Goal: Task Accomplishment & Management: Use online tool/utility

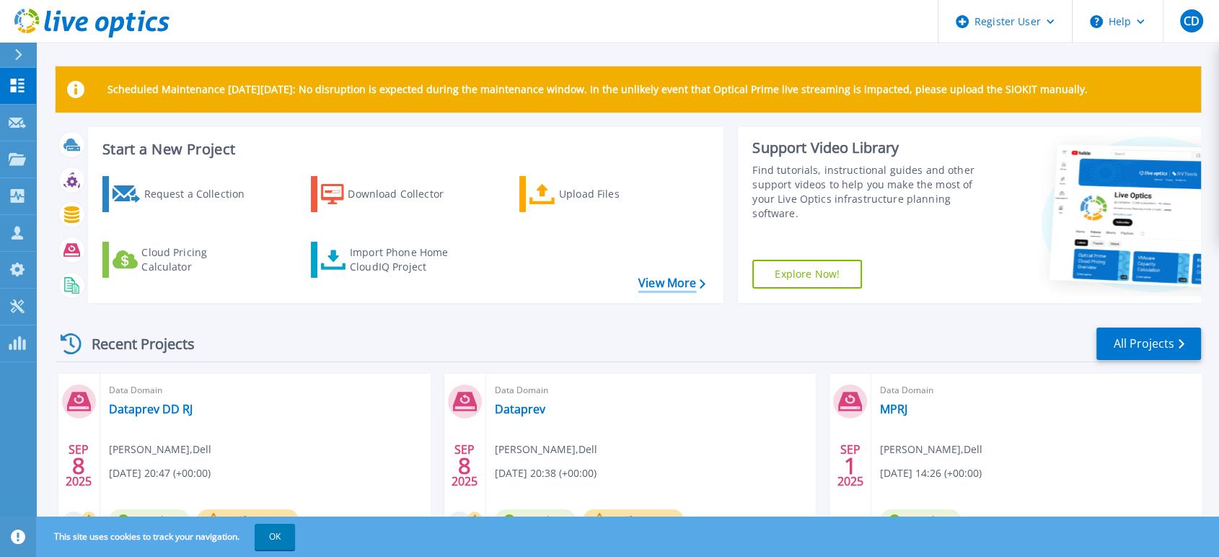
click at [664, 287] on link "View More" at bounding box center [672, 283] width 67 height 14
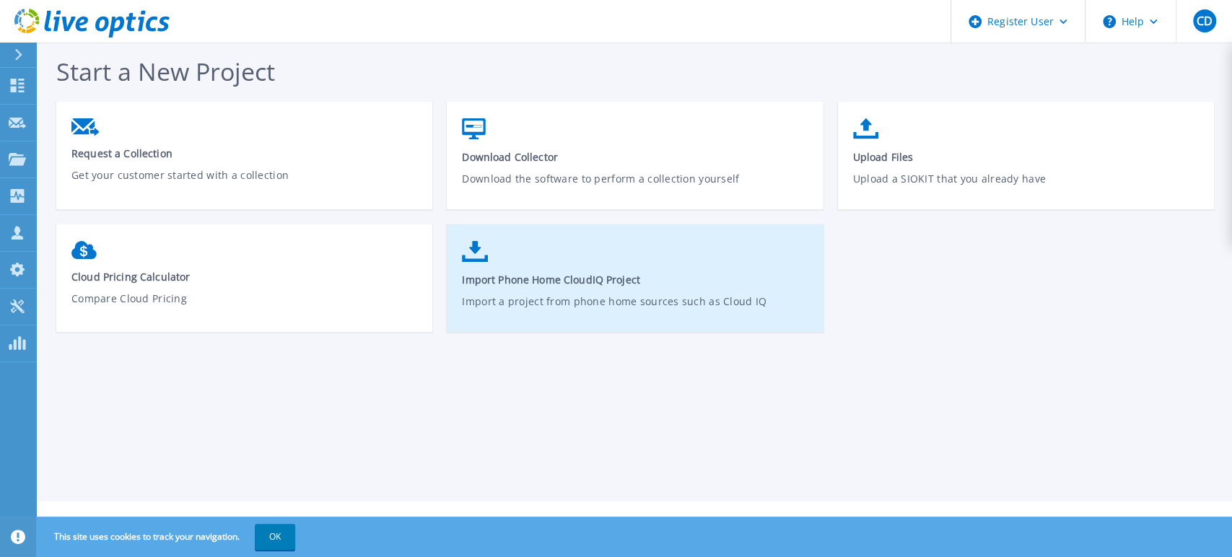
click at [561, 292] on link "Import Phone Home CloudIQ Project Import a project from phone home sources such…" at bounding box center [635, 285] width 376 height 103
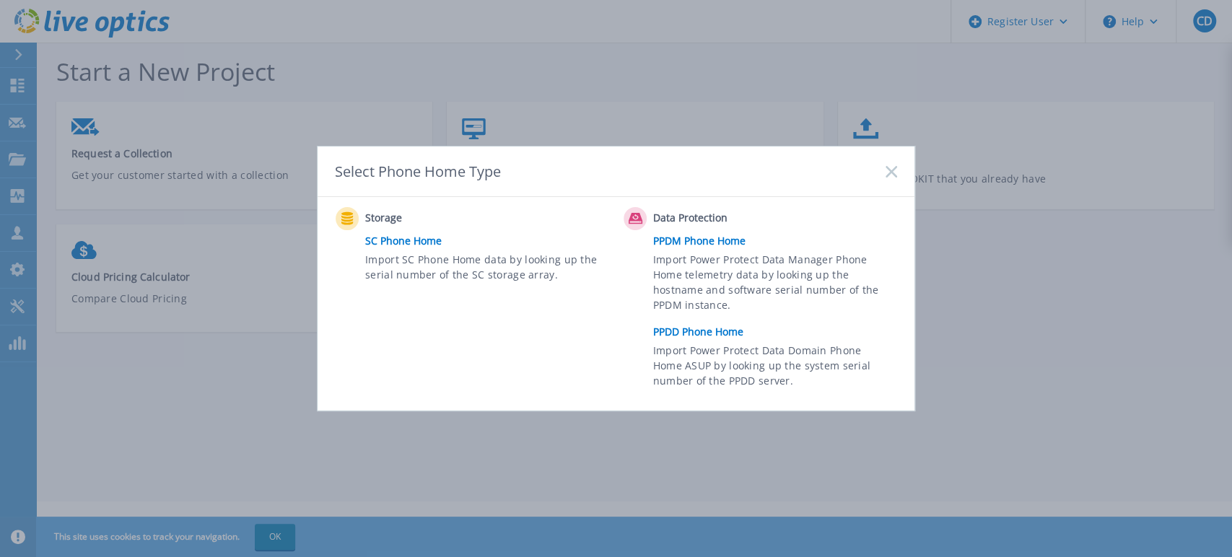
click at [701, 330] on link "PPDD Phone Home" at bounding box center [778, 332] width 251 height 22
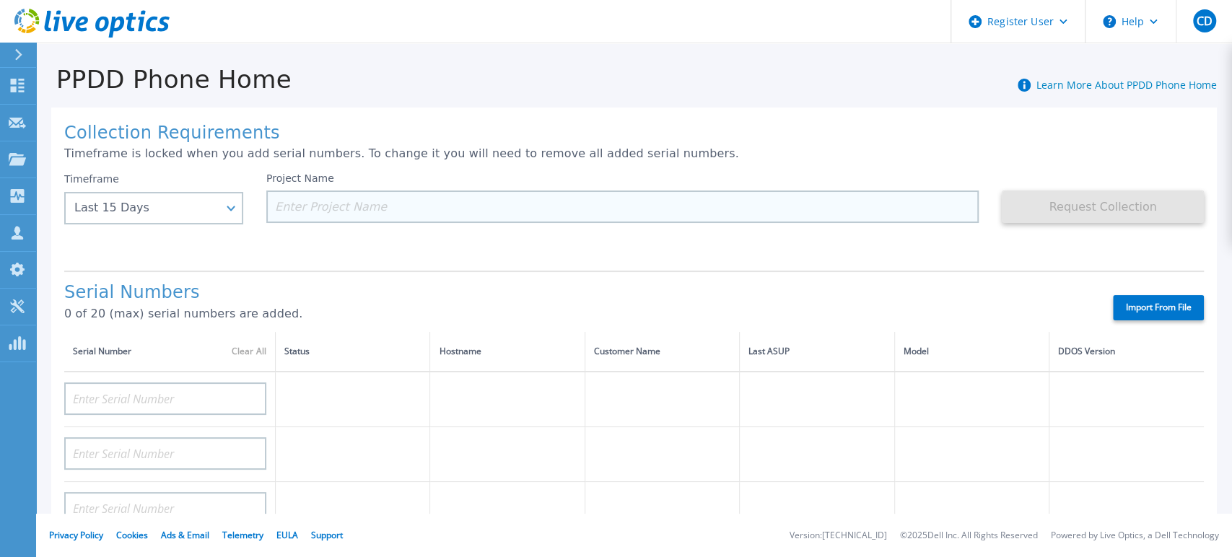
click at [375, 210] on input at bounding box center [622, 206] width 712 height 32
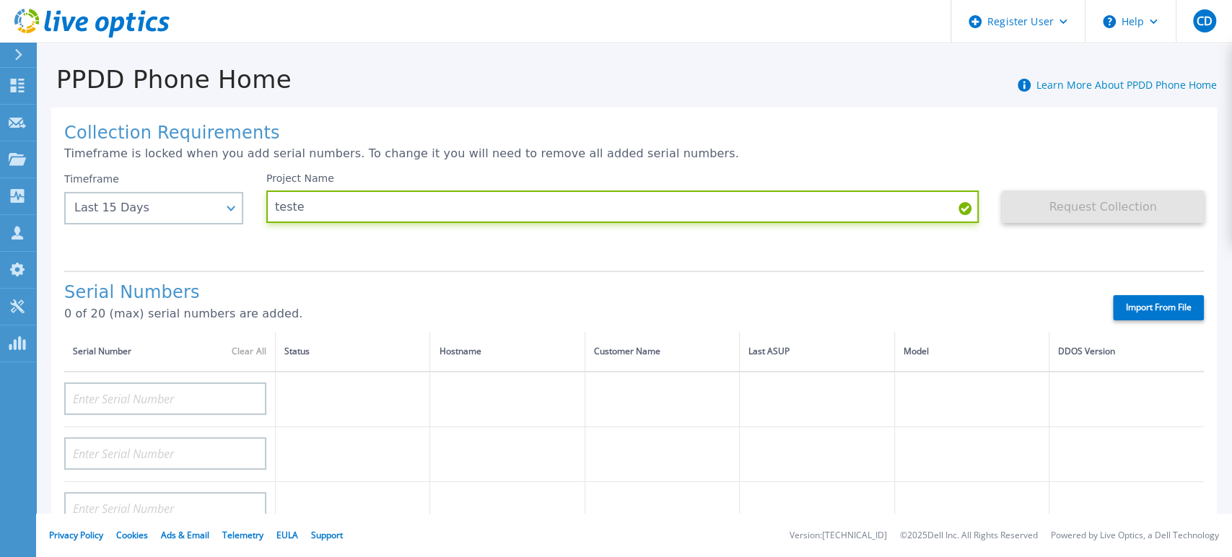
type input "teste"
click at [973, 216] on div "Project Name teste" at bounding box center [633, 215] width 735 height 87
click at [958, 213] on icon at bounding box center [964, 208] width 13 height 13
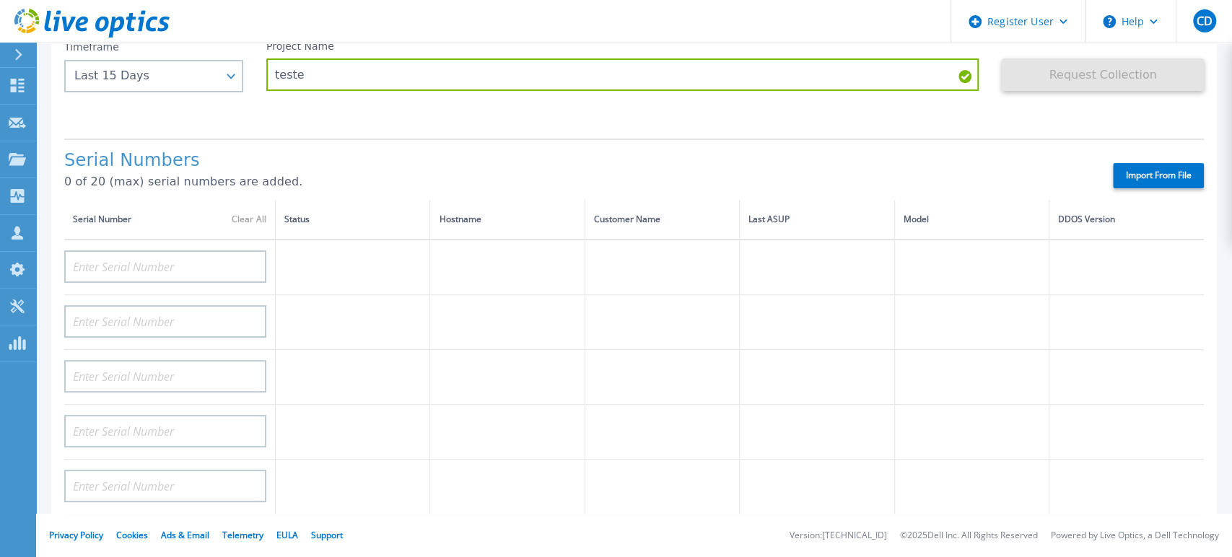
scroll to position [112, 0]
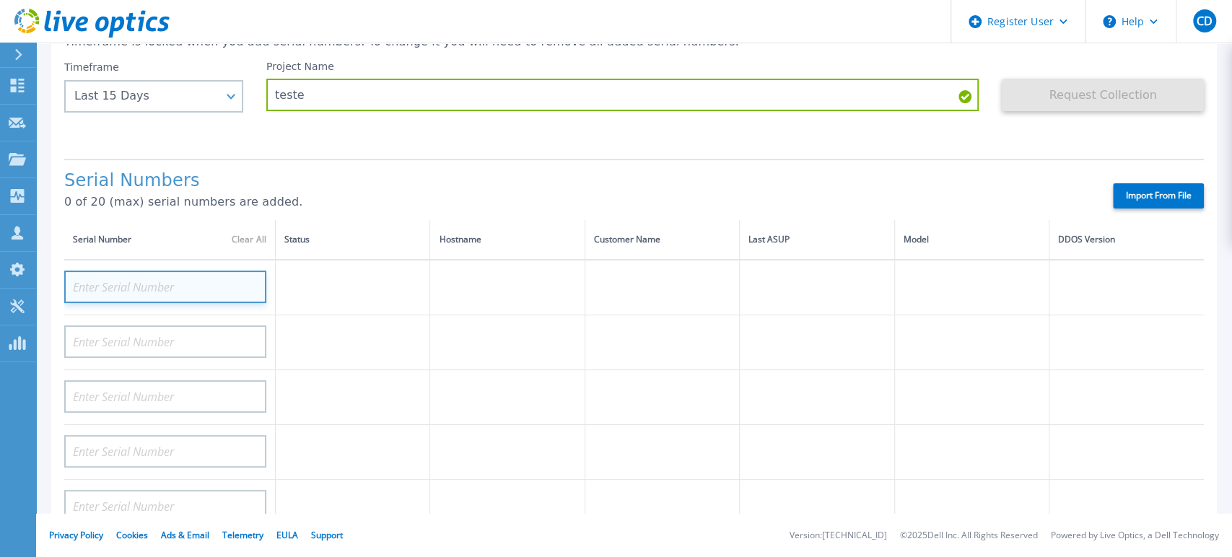
click at [197, 276] on input at bounding box center [165, 287] width 202 height 32
type input "C"
click at [120, 281] on input at bounding box center [165, 287] width 202 height 32
paste input "CKM00180401641"
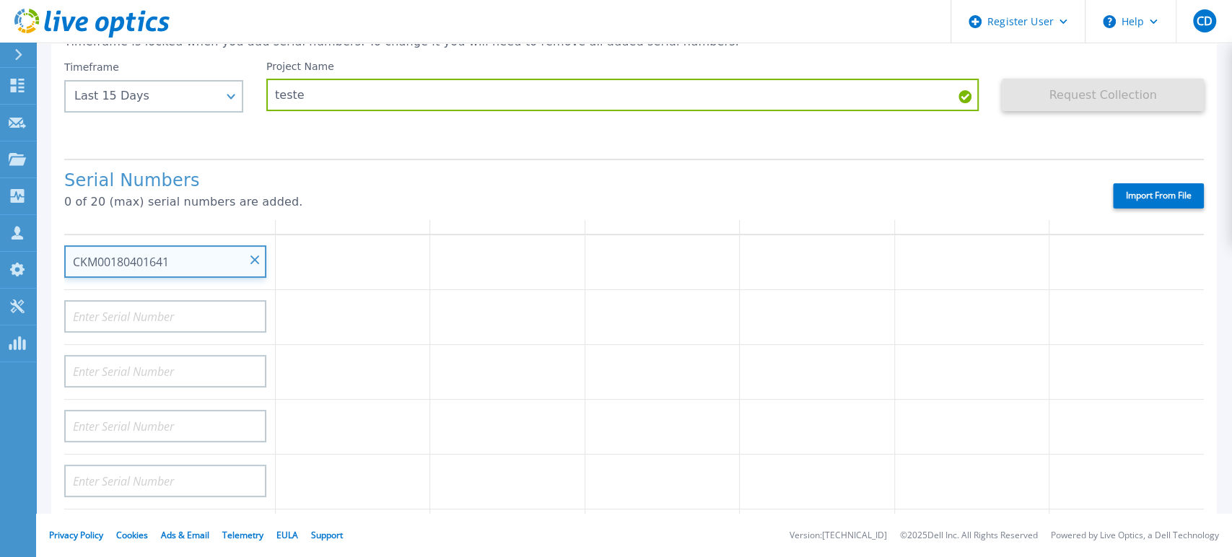
scroll to position [0, 0]
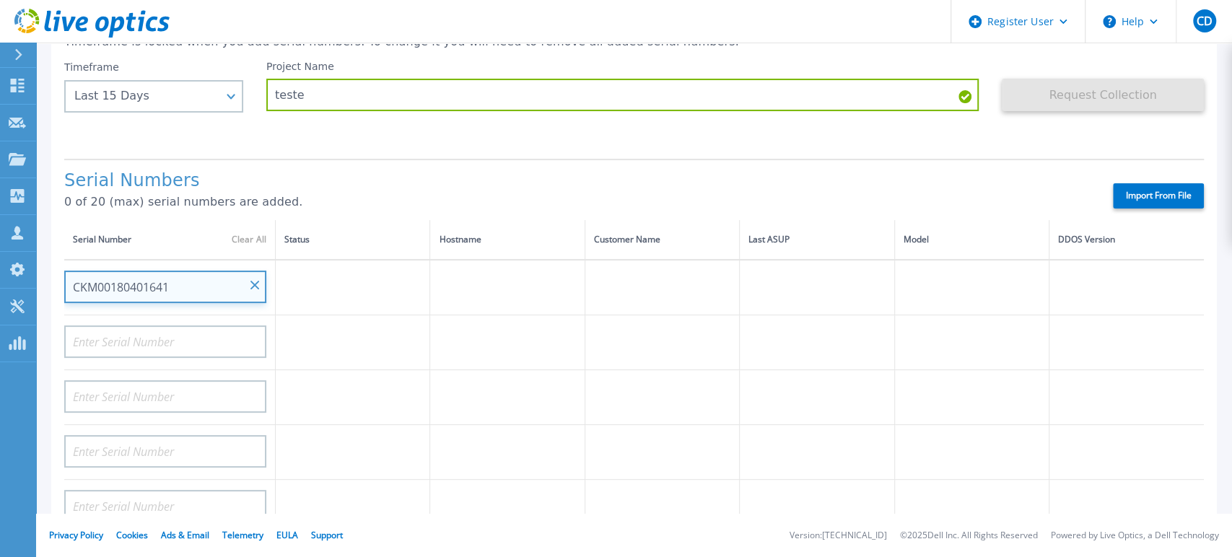
type input "CKM00180401641"
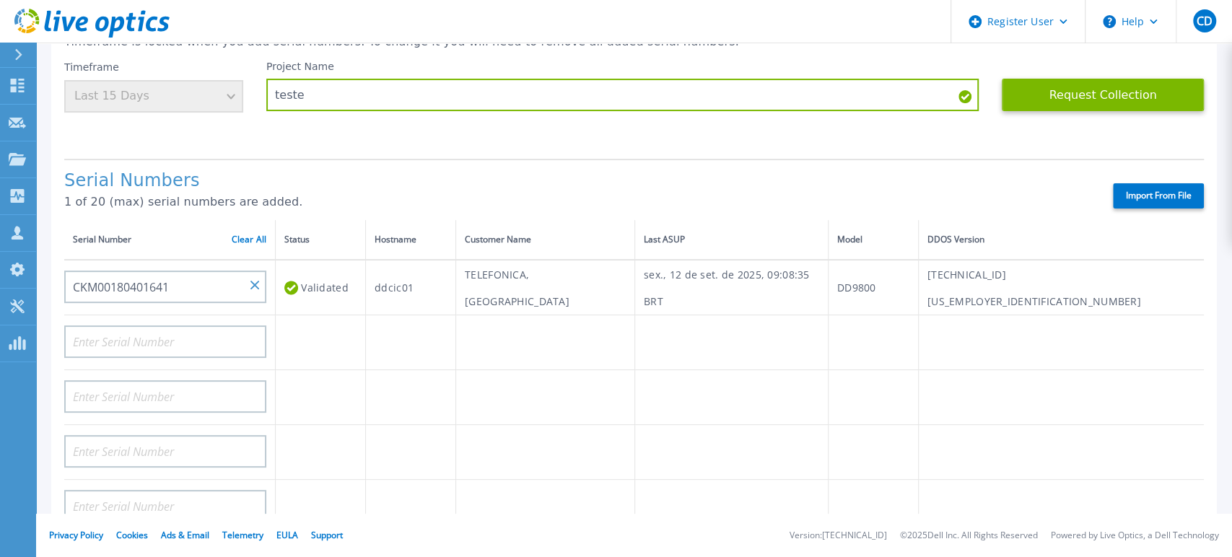
click at [1130, 200] on label "Import From File" at bounding box center [1158, 195] width 91 height 25
click at [0, 0] on input "Import From File" at bounding box center [0, 0] width 0 height 0
click at [1015, 95] on button "Request Collection" at bounding box center [1103, 95] width 202 height 32
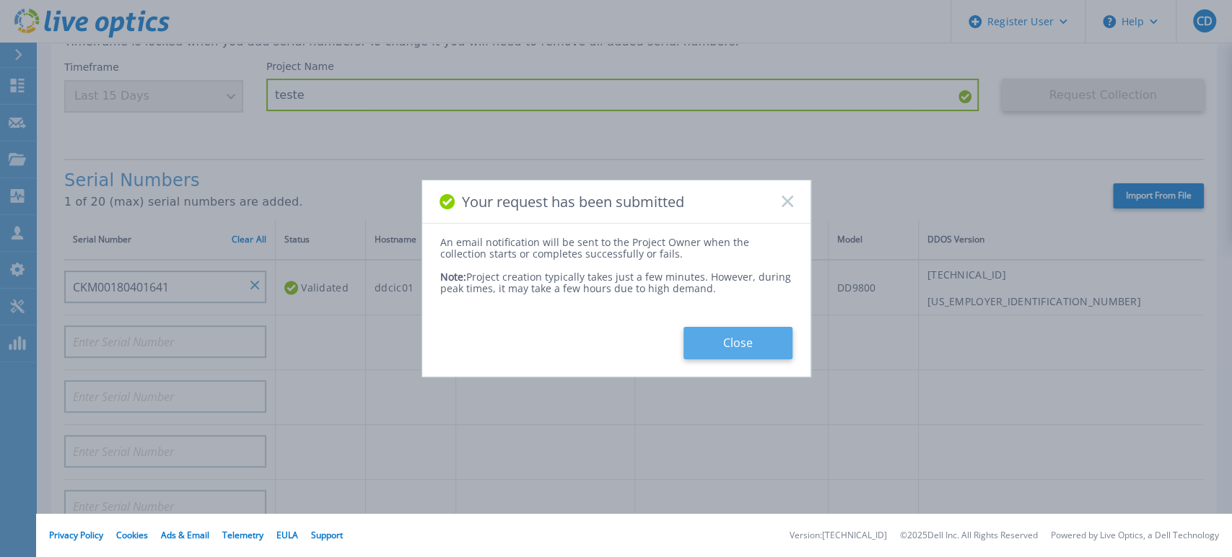
click at [758, 337] on button "Close" at bounding box center [737, 343] width 109 height 32
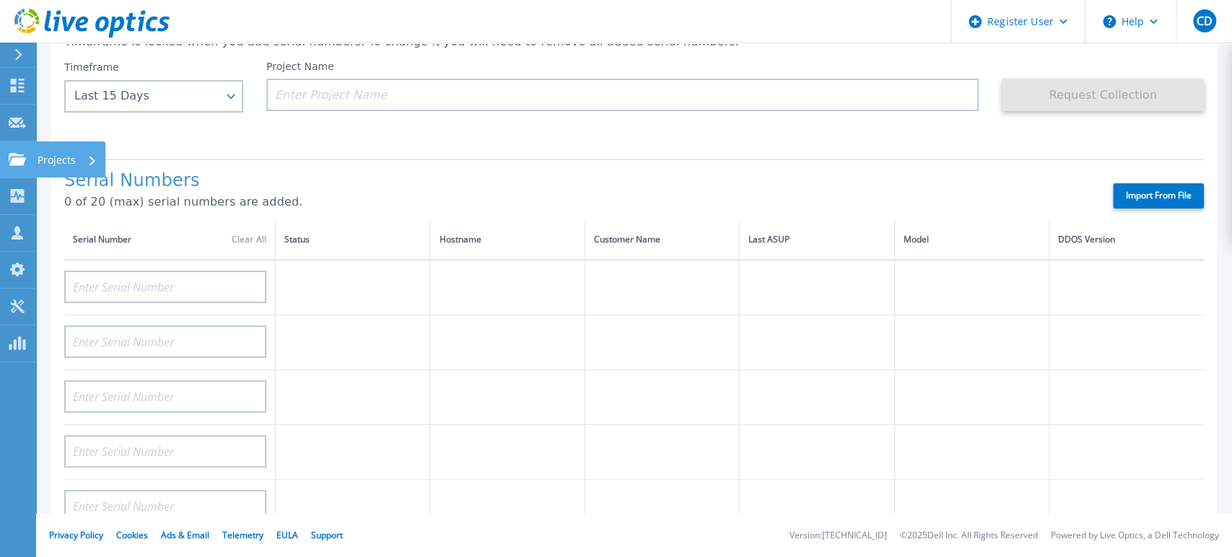
click at [17, 166] on link "Projects Projects" at bounding box center [18, 159] width 36 height 37
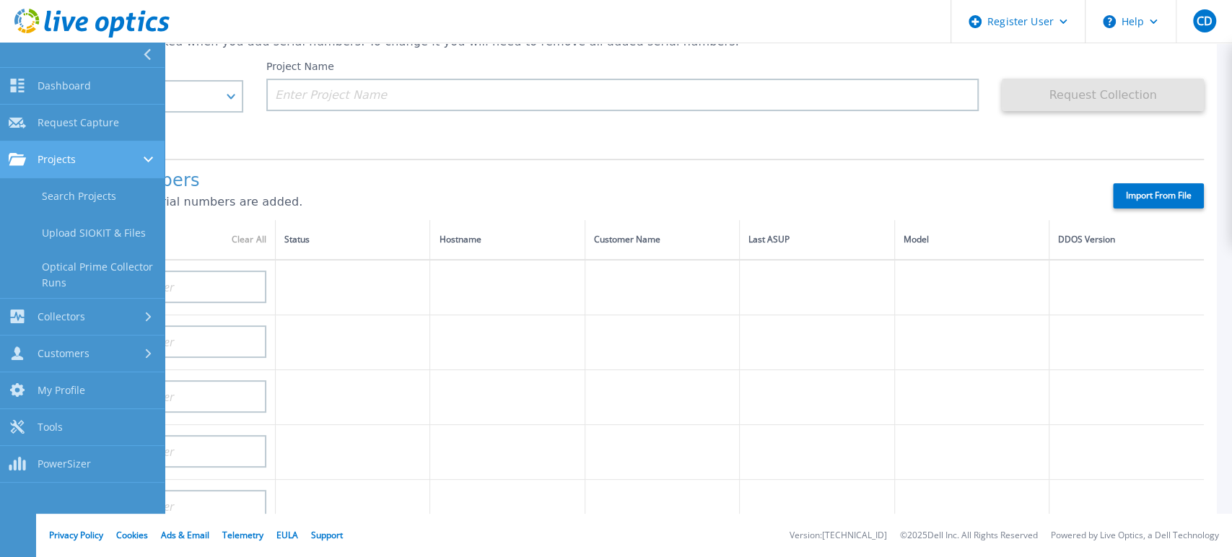
click at [82, 170] on link "Projects Projects" at bounding box center [82, 159] width 165 height 37
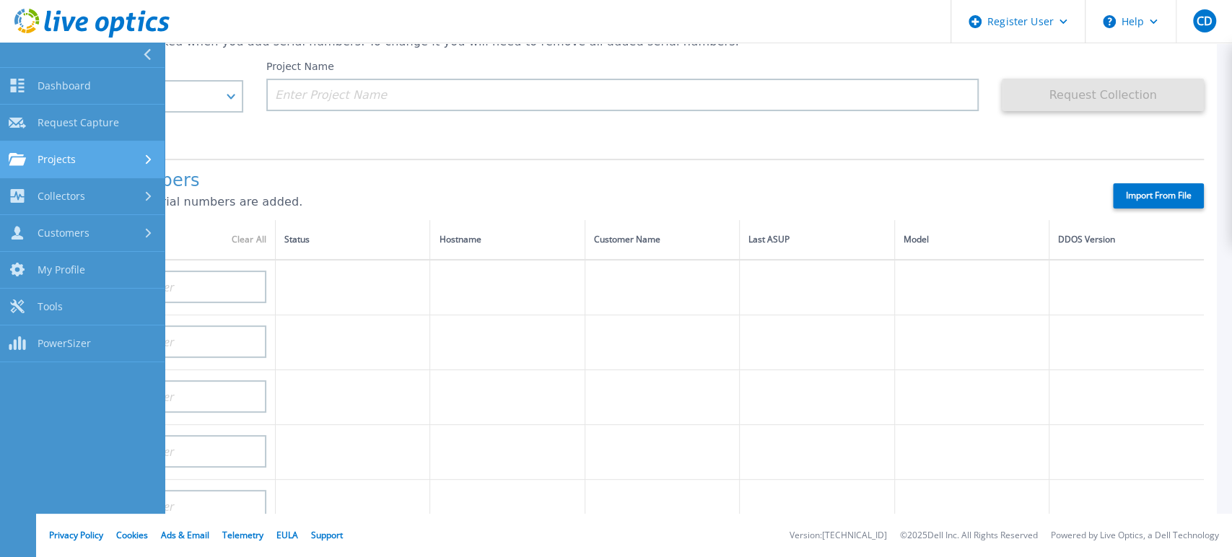
click at [87, 157] on div "Projects" at bounding box center [82, 159] width 147 height 13
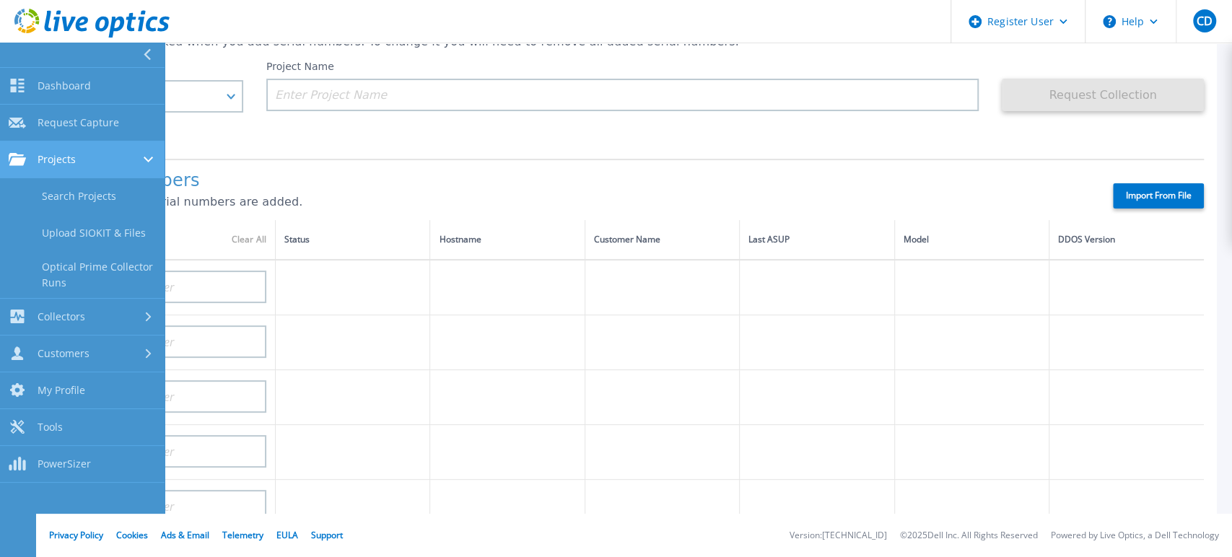
click at [93, 167] on link "Projects Projects" at bounding box center [82, 159] width 165 height 37
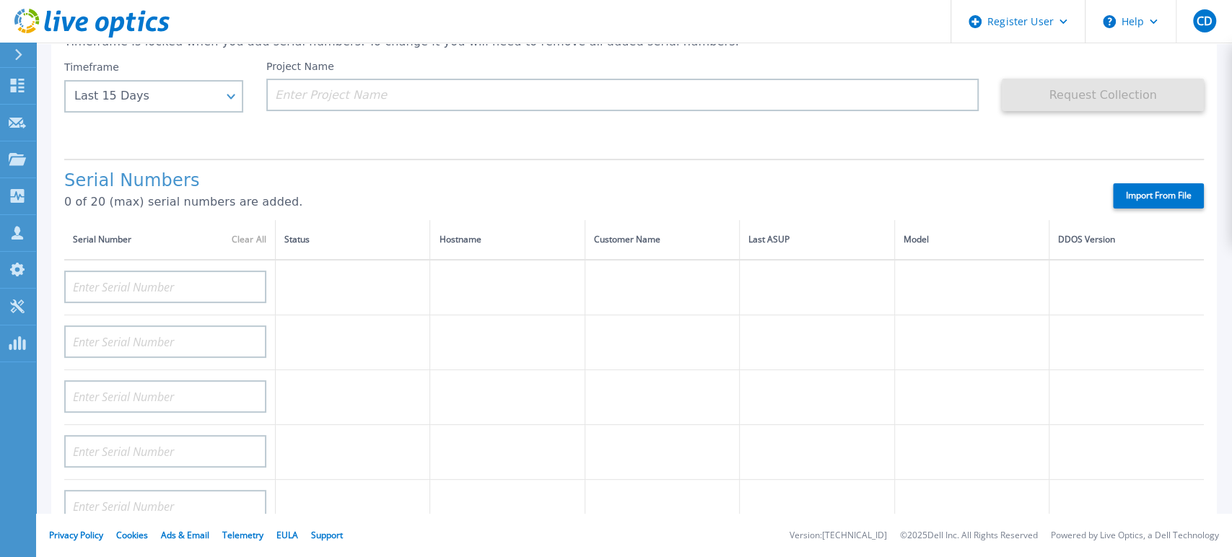
click at [411, 207] on p "0 of 20 (max) serial numbers are added." at bounding box center [575, 202] width 1023 height 13
click at [73, 26] on icon at bounding box center [91, 24] width 155 height 30
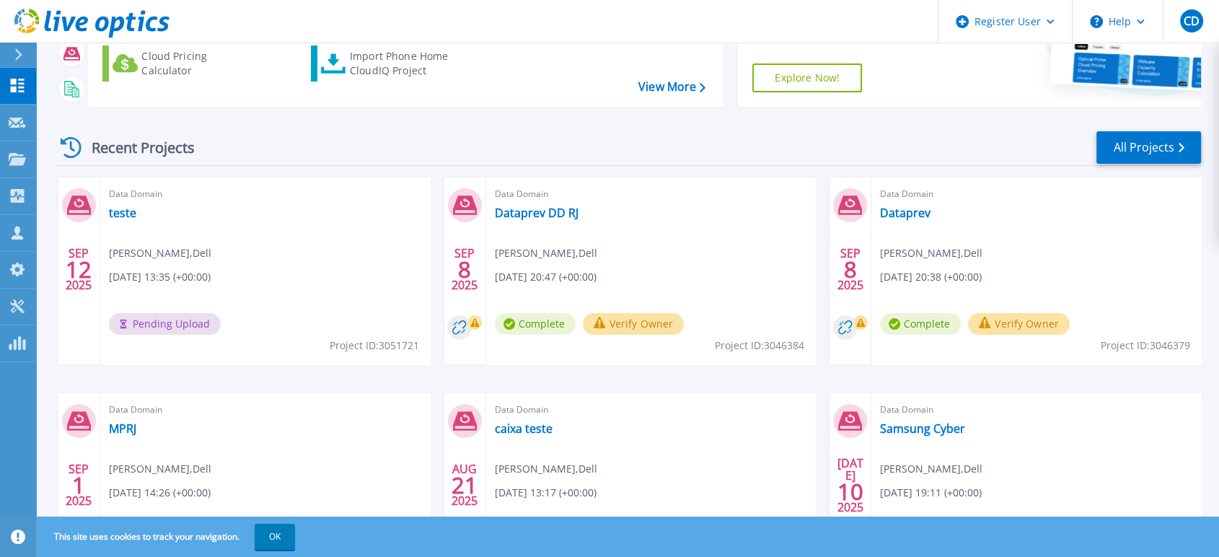
scroll to position [198, 0]
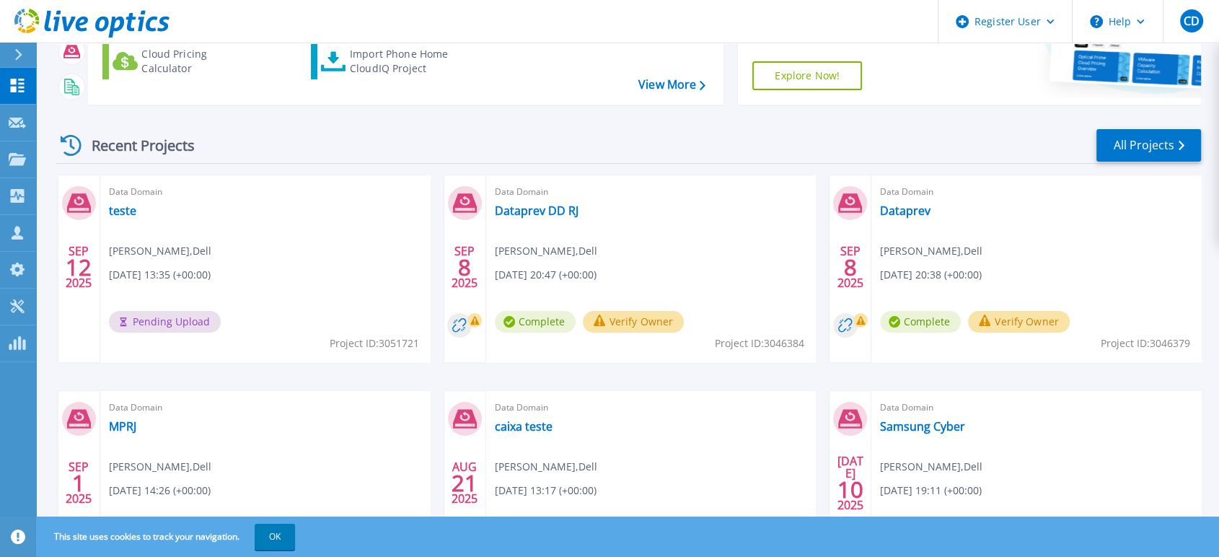
click at [167, 323] on span "Pending Upload" at bounding box center [165, 322] width 112 height 22
click at [123, 213] on link "teste" at bounding box center [122, 210] width 27 height 14
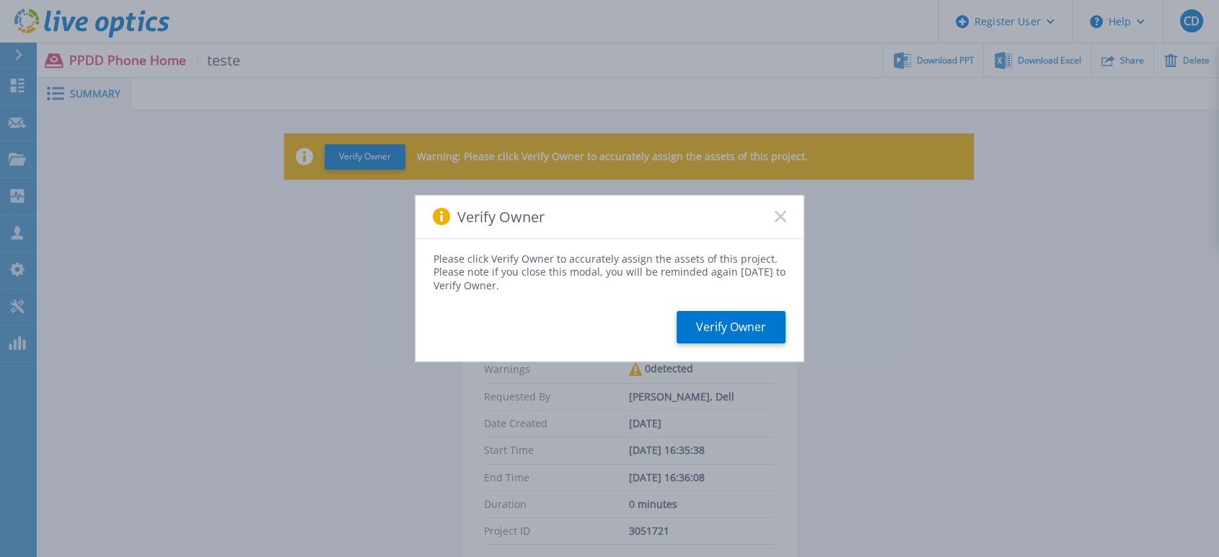
click at [779, 216] on rect at bounding box center [780, 217] width 12 height 12
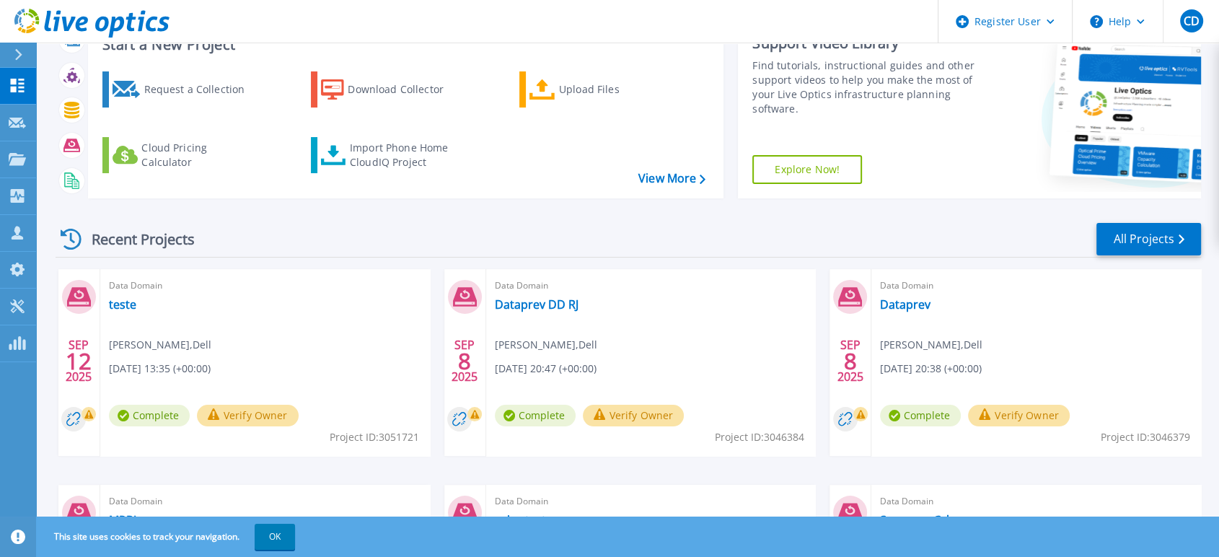
scroll to position [120, 0]
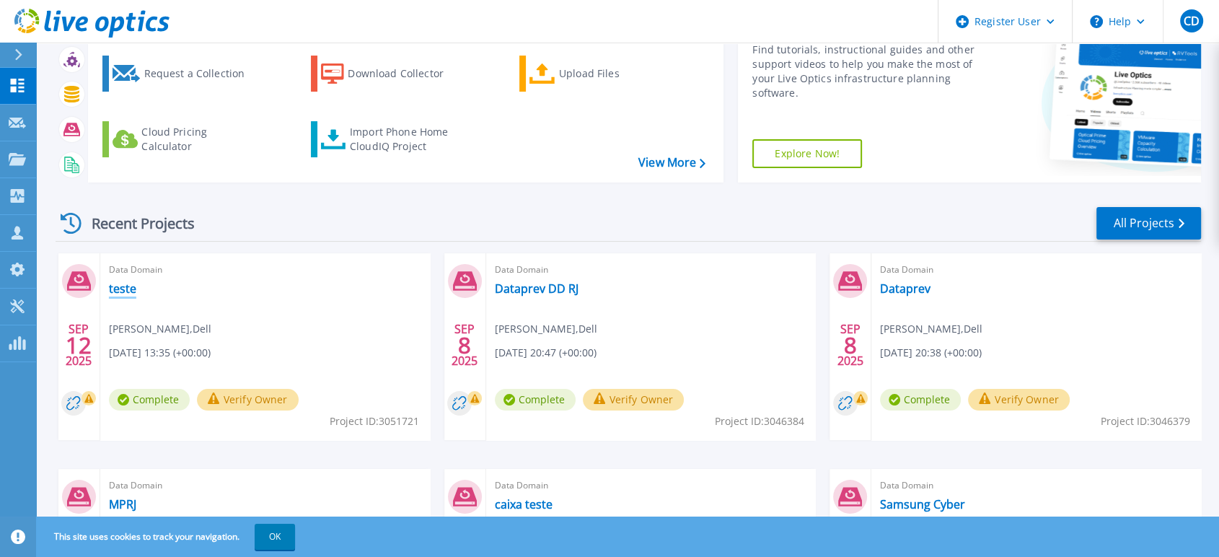
click at [127, 291] on link "teste" at bounding box center [122, 288] width 27 height 14
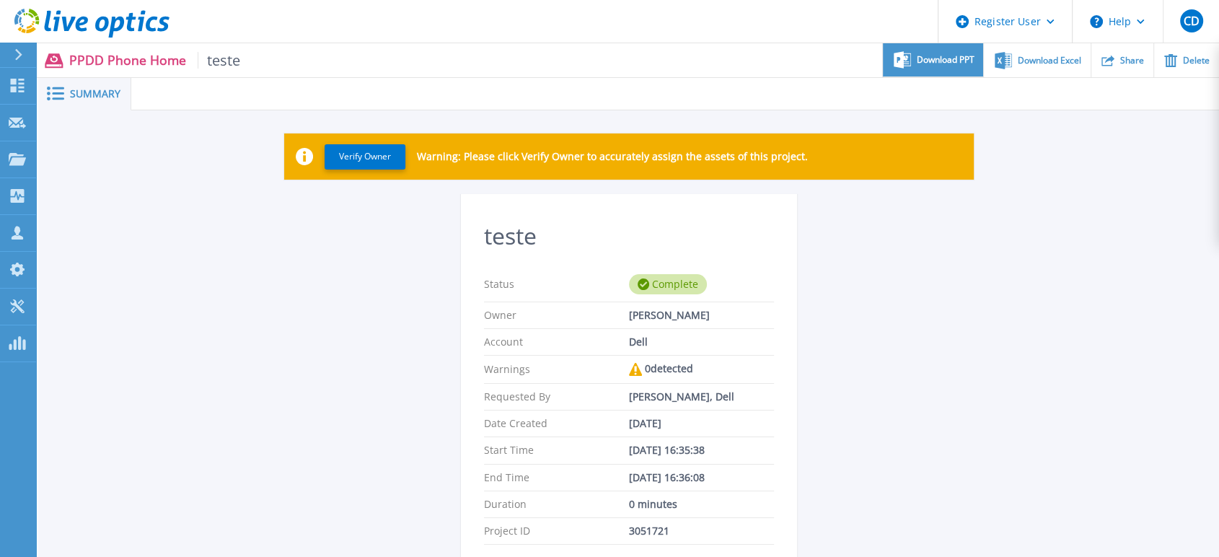
click at [914, 56] on div "Download PPT" at bounding box center [933, 60] width 100 height 34
